Goal: Navigation & Orientation: Find specific page/section

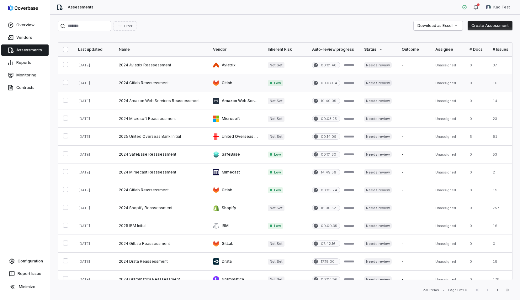
click at [144, 77] on link at bounding box center [161, 83] width 94 height 18
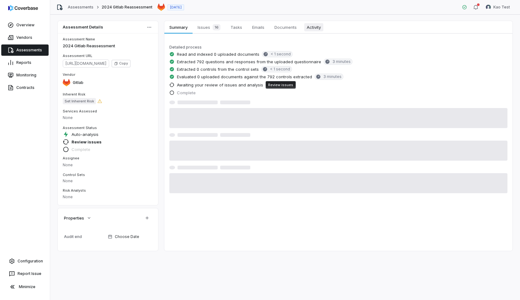
click at [319, 28] on span "Activity" at bounding box center [313, 27] width 19 height 8
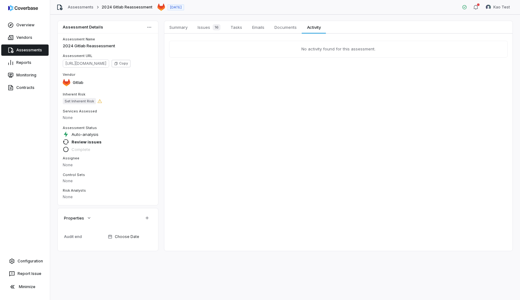
click at [42, 253] on div "Overview Vendors Assessments Reports Monitoring Contracts Configuration Report …" at bounding box center [25, 150] width 50 height 300
click at [42, 258] on link "Configuration" at bounding box center [25, 261] width 45 height 11
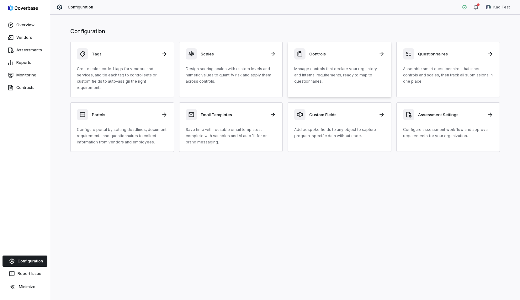
click at [339, 56] on h3 "Controls" at bounding box center [342, 54] width 66 height 6
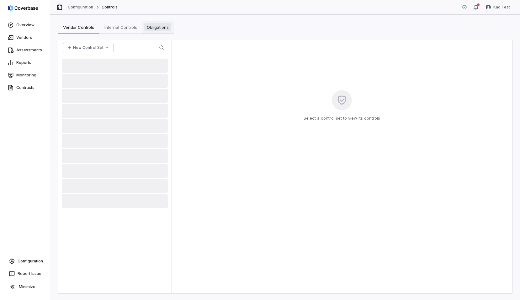
click at [168, 31] on span "Obligations" at bounding box center [157, 27] width 27 height 8
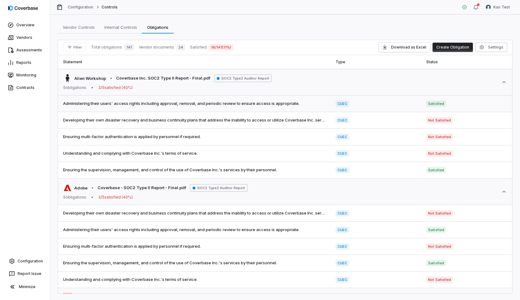
click at [182, 105] on span "Administering their users' access rights including approval, removal, and perio…" at bounding box center [194, 104] width 262 height 6
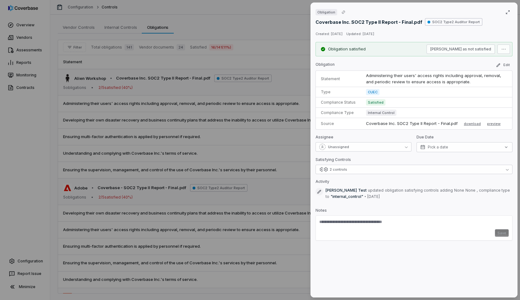
click at [241, 23] on div "Obligation Coverbase Inc. SOC2 Type II Report - Final.pdf SOC2 Type2 Auditor Re…" at bounding box center [260, 150] width 520 height 300
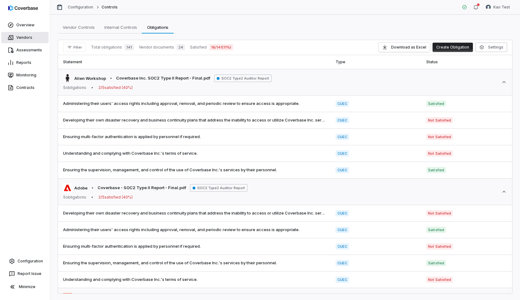
click at [40, 43] on link "Vendors" at bounding box center [24, 37] width 47 height 11
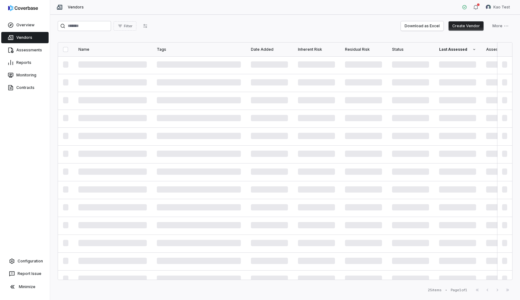
click at [40, 43] on link "Vendors" at bounding box center [24, 37] width 47 height 11
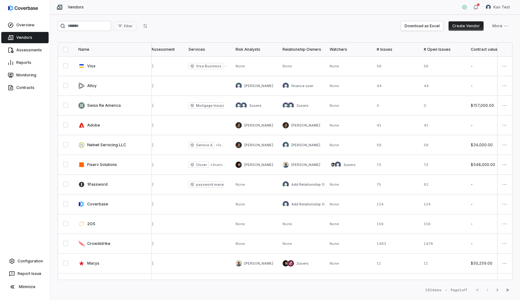
scroll to position [0, 349]
